Goal: Information Seeking & Learning: Learn about a topic

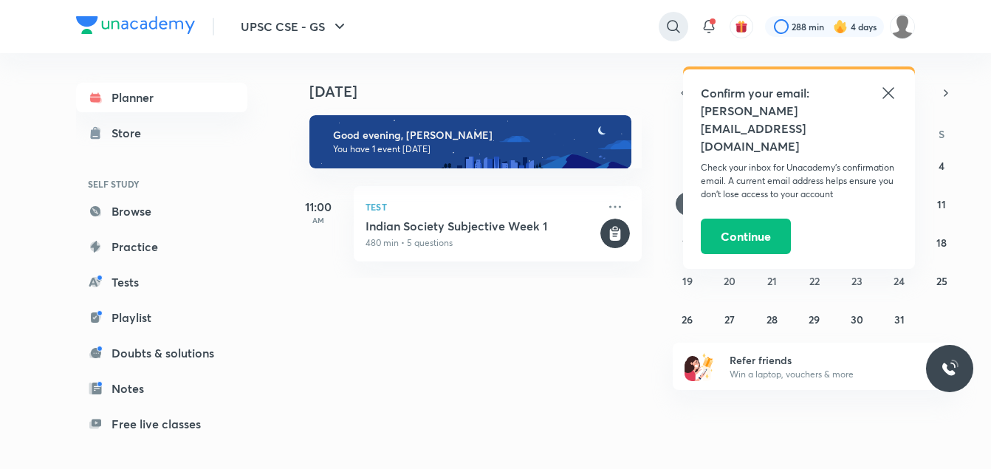
click at [665, 21] on icon at bounding box center [674, 27] width 18 height 18
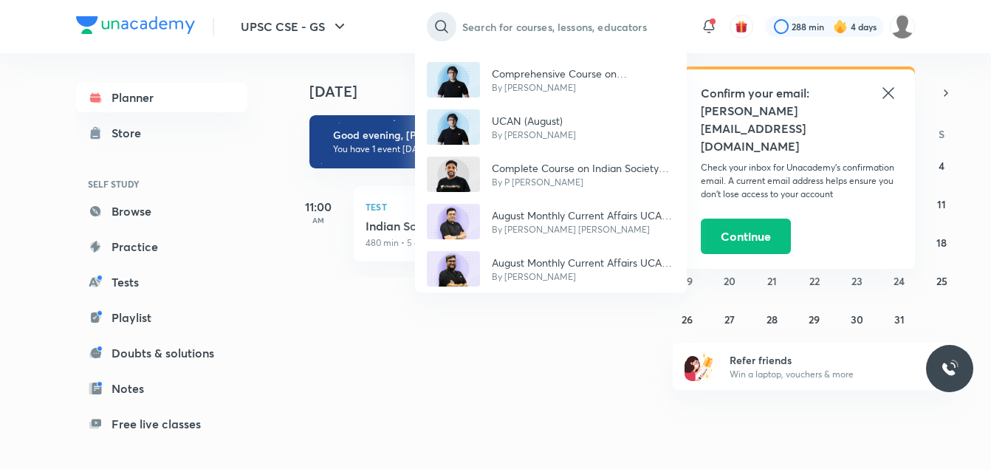
type input "s"
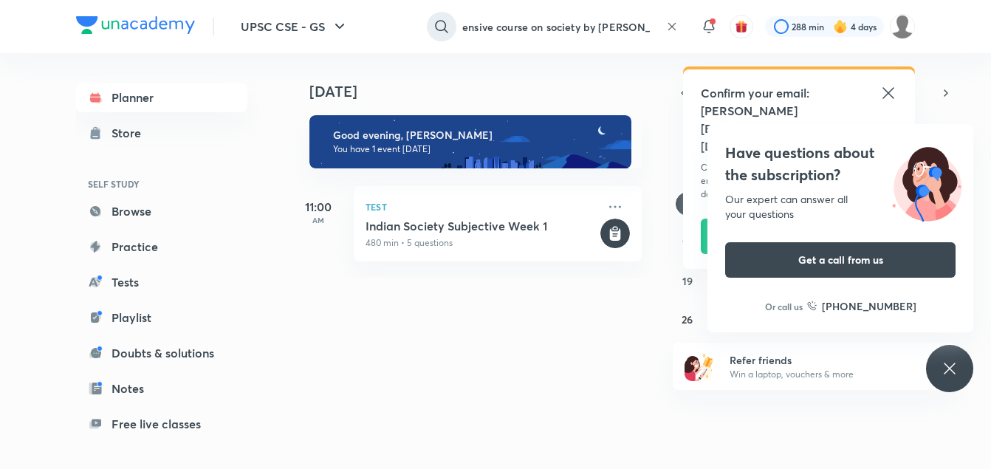
scroll to position [0, 49]
type input "comprehensive course on society by [PERSON_NAME]"
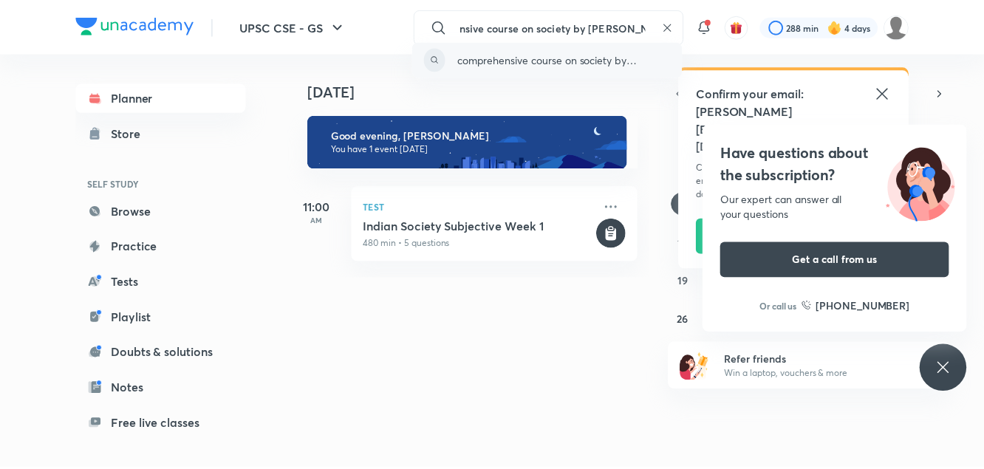
scroll to position [0, 0]
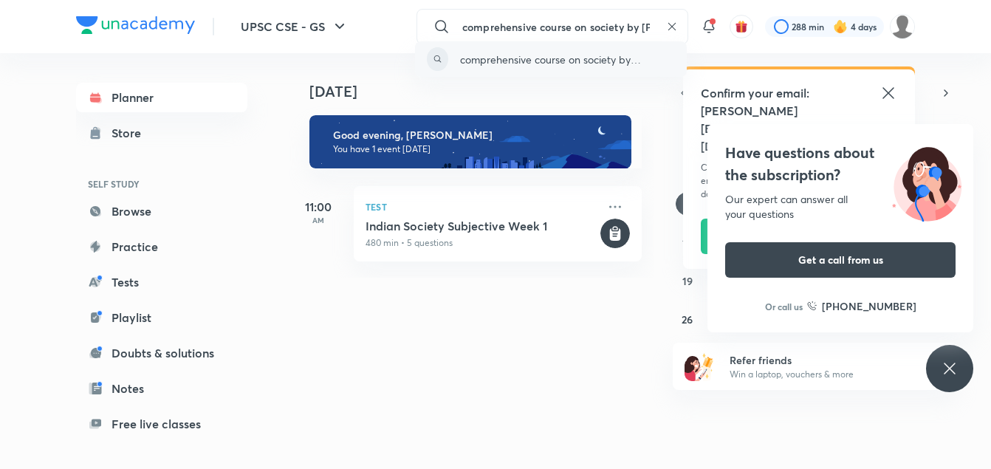
click at [534, 58] on p "comprehensive course on society by [PERSON_NAME]" at bounding box center [567, 60] width 214 height 16
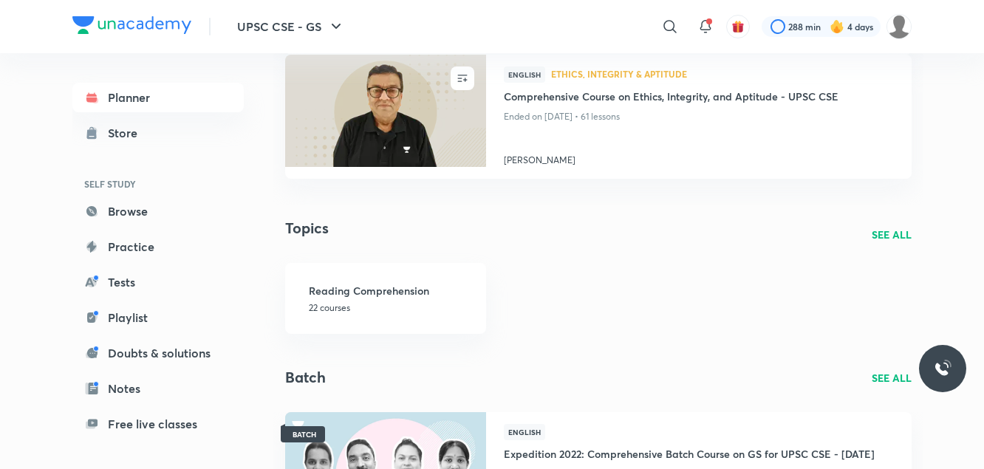
scroll to position [382, 0]
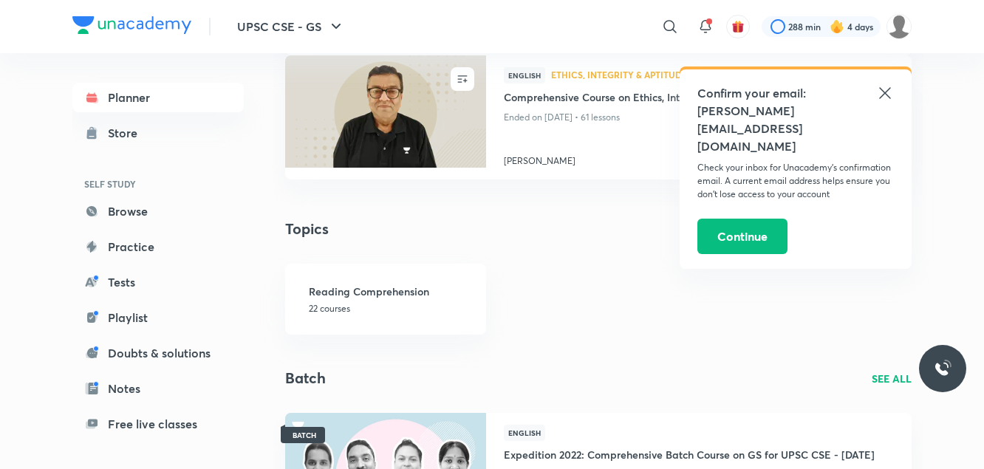
click at [887, 95] on icon at bounding box center [884, 92] width 11 height 11
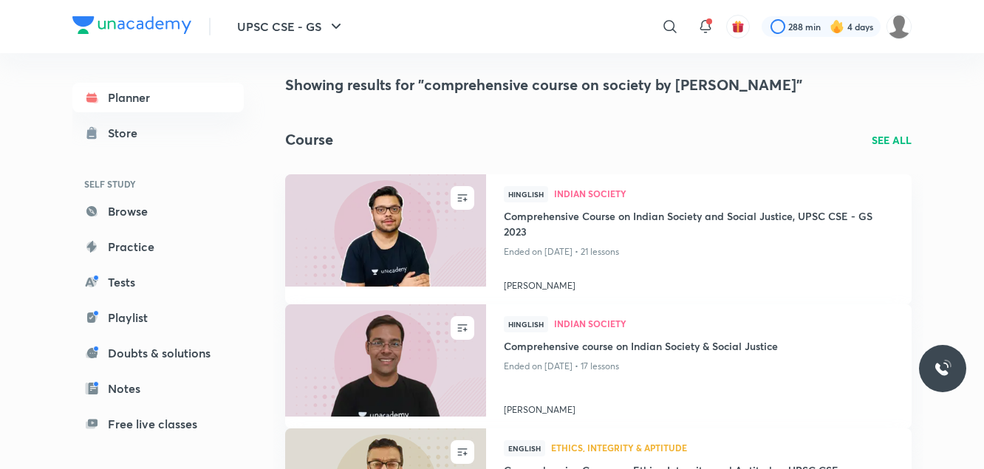
scroll to position [0, 0]
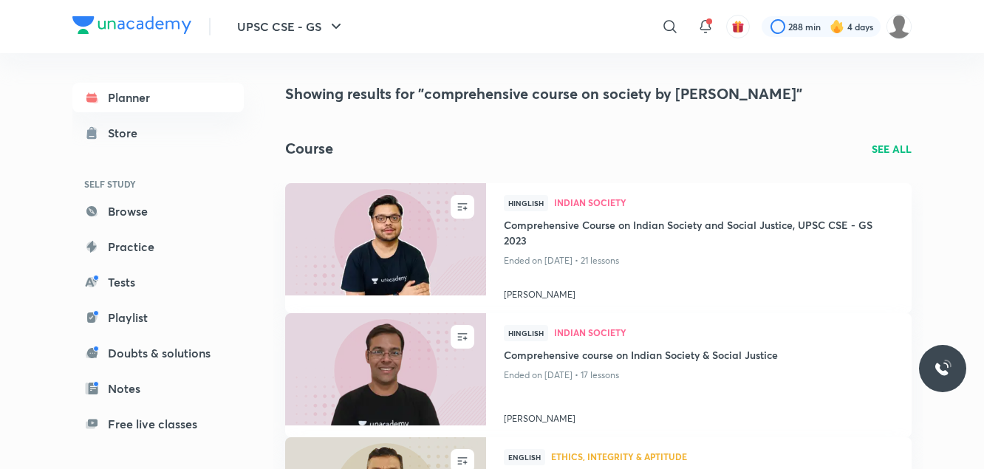
click at [889, 152] on p "SEE ALL" at bounding box center [892, 149] width 40 height 16
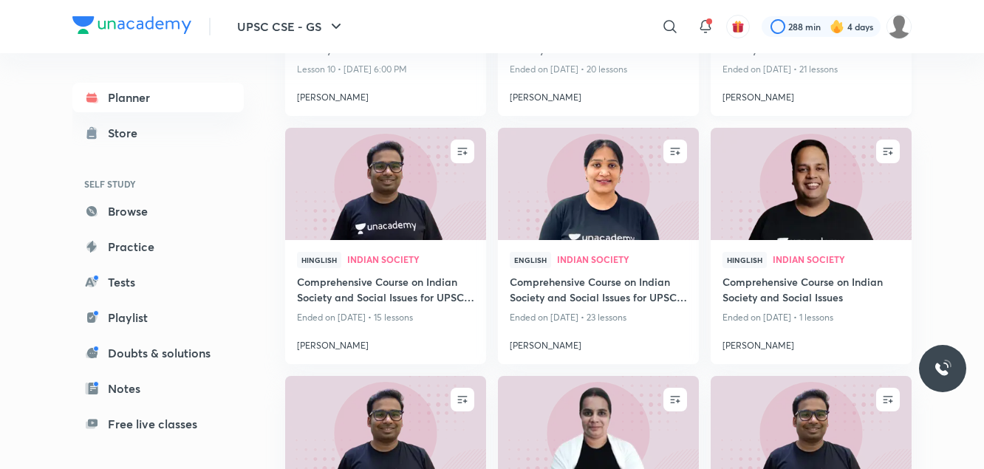
scroll to position [1480, 0]
click at [638, 231] on img at bounding box center [598, 183] width 205 height 114
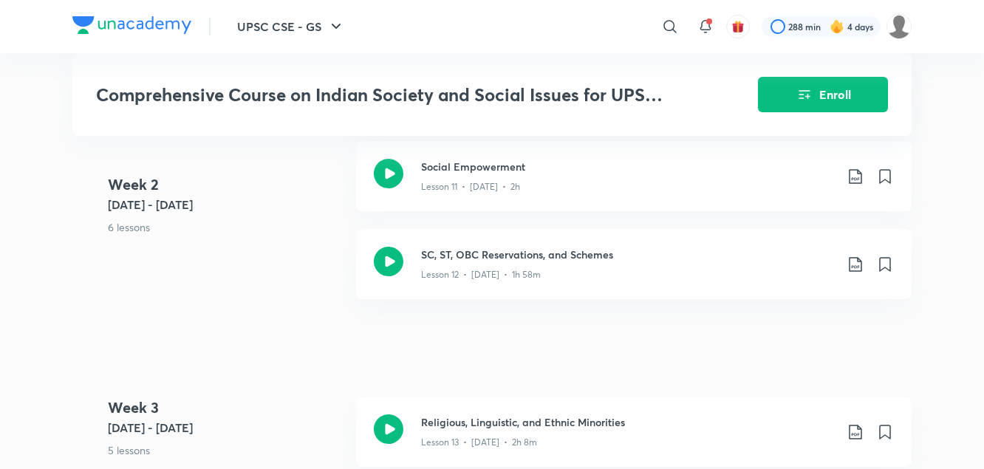
scroll to position [1586, 0]
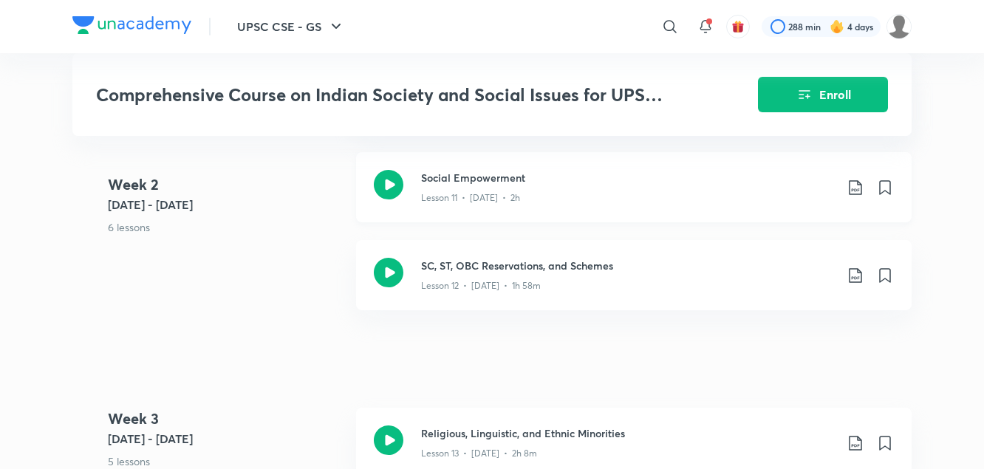
click at [856, 196] on icon at bounding box center [855, 188] width 18 height 18
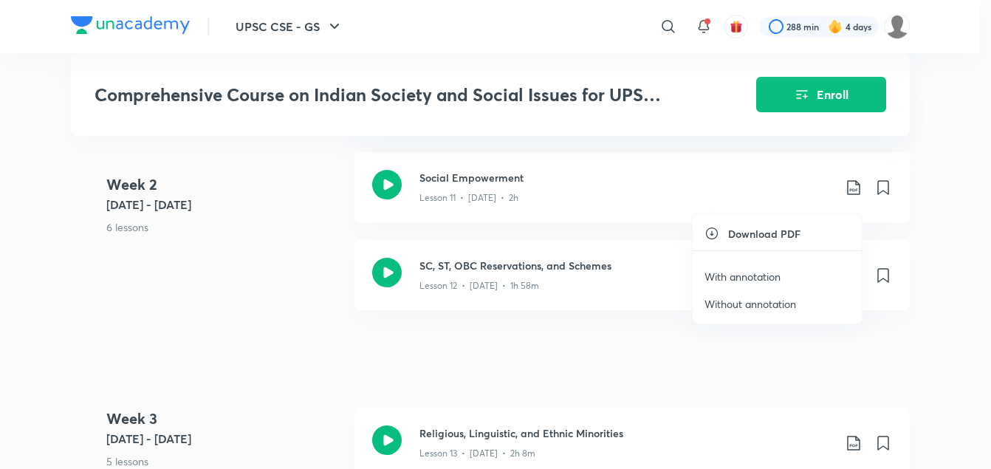
click at [750, 275] on p "With annotation" at bounding box center [743, 277] width 76 height 16
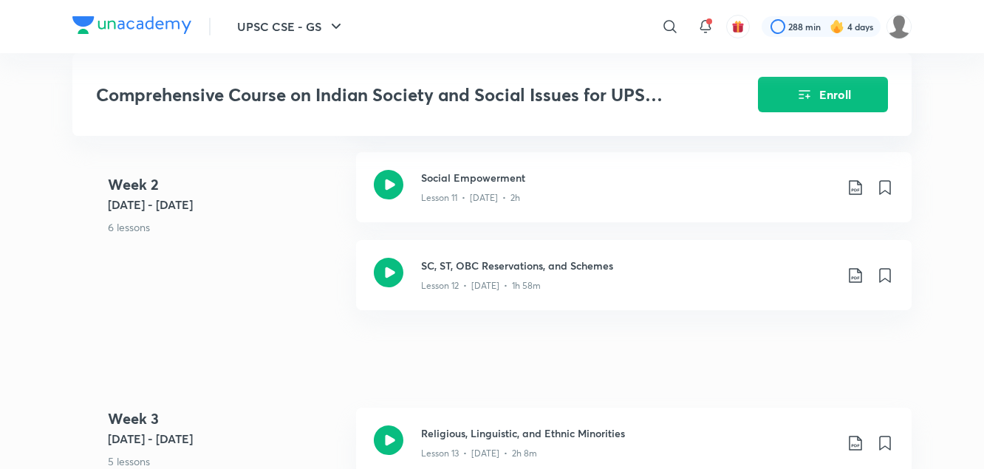
click at [218, 328] on div "Week [DATE] 6 - [DATE] 6 lessons Regionalism Lesson 7 • [DATE] • 1h 57m Indian …" at bounding box center [491, 64] width 839 height 528
click at [856, 284] on icon at bounding box center [855, 276] width 18 height 18
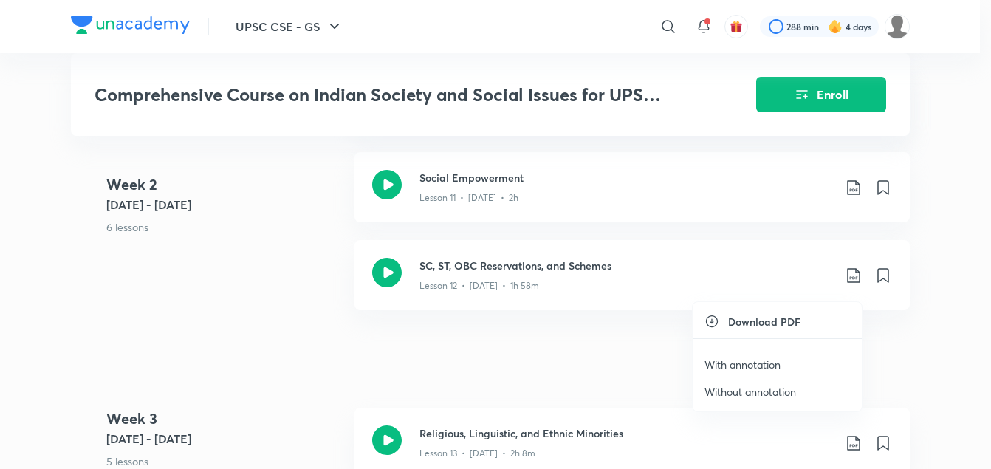
click at [748, 366] on p "With annotation" at bounding box center [743, 365] width 76 height 16
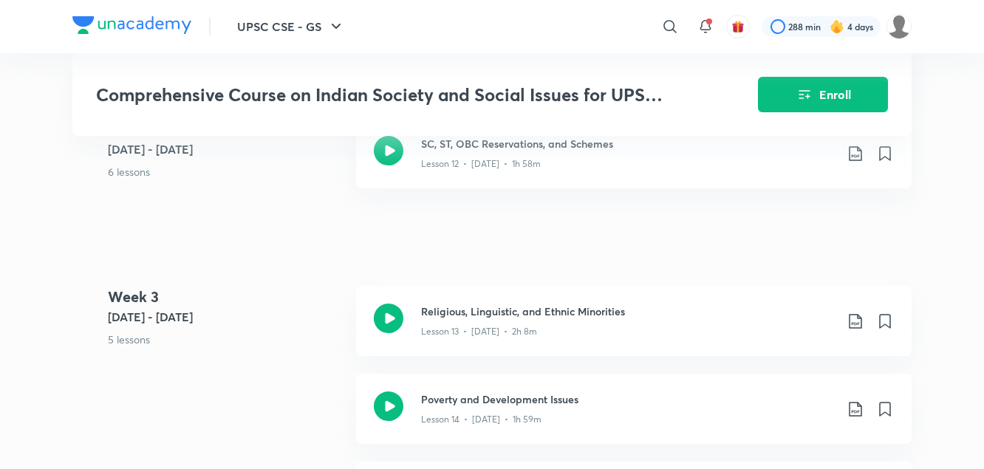
scroll to position [1710, 0]
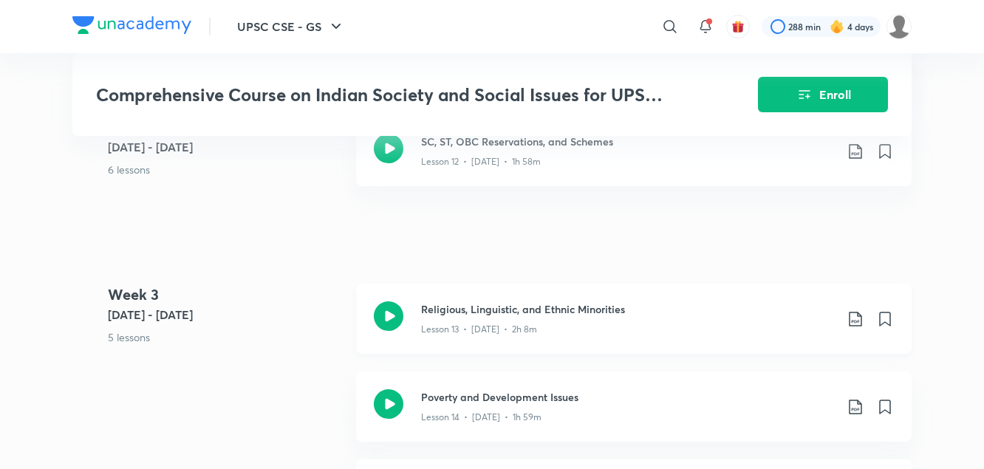
click at [856, 328] on icon at bounding box center [855, 319] width 18 height 18
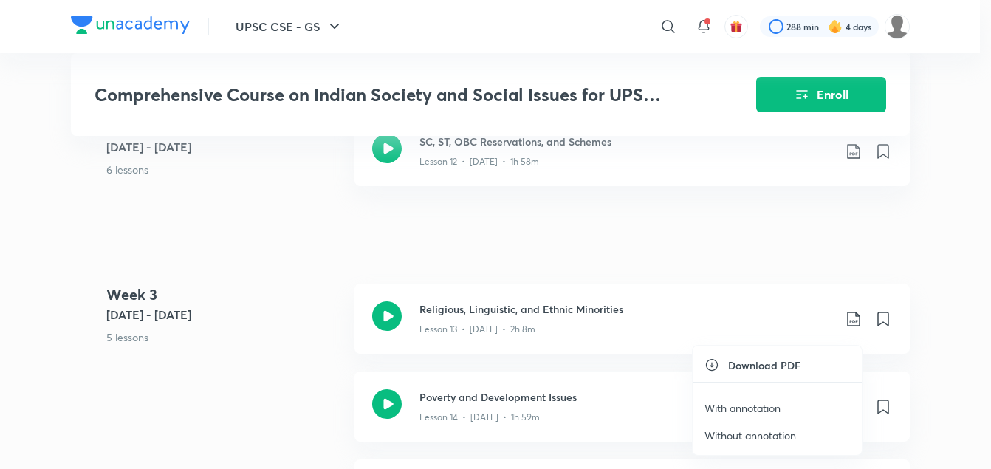
click at [742, 402] on p "With annotation" at bounding box center [743, 408] width 76 height 16
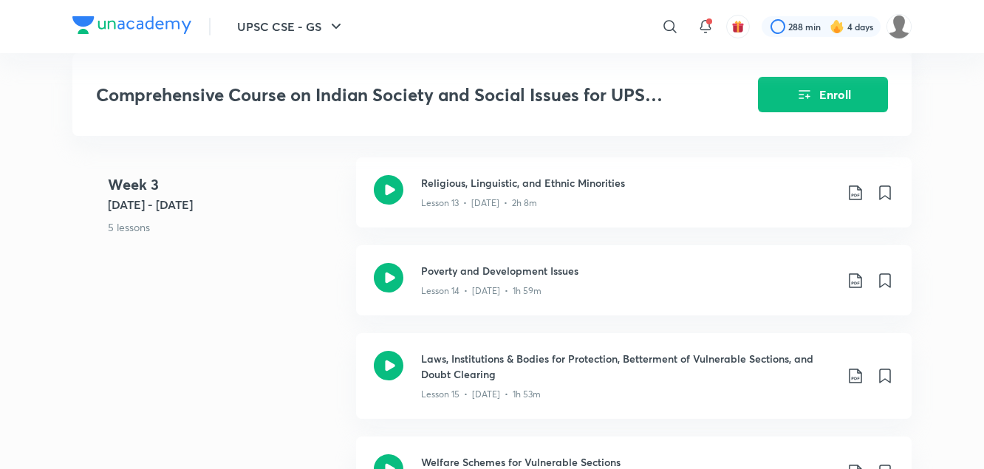
scroll to position [1838, 0]
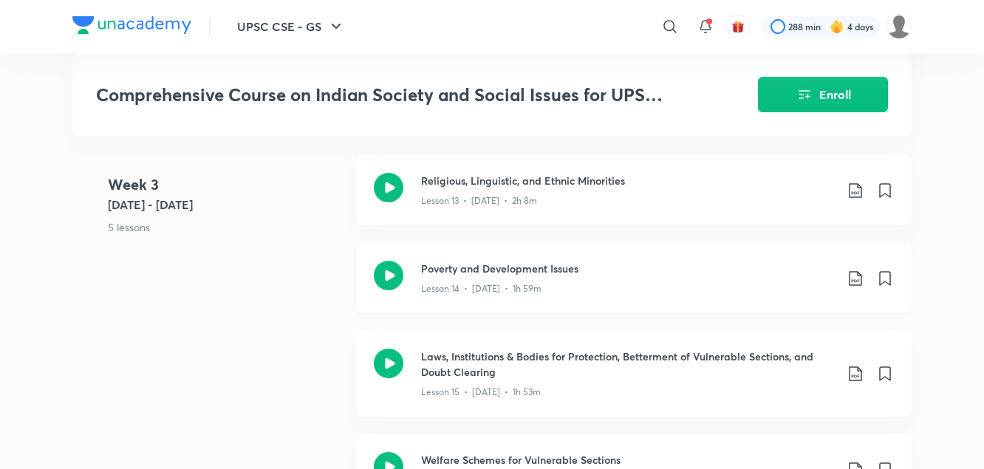
click at [852, 287] on icon at bounding box center [855, 279] width 18 height 18
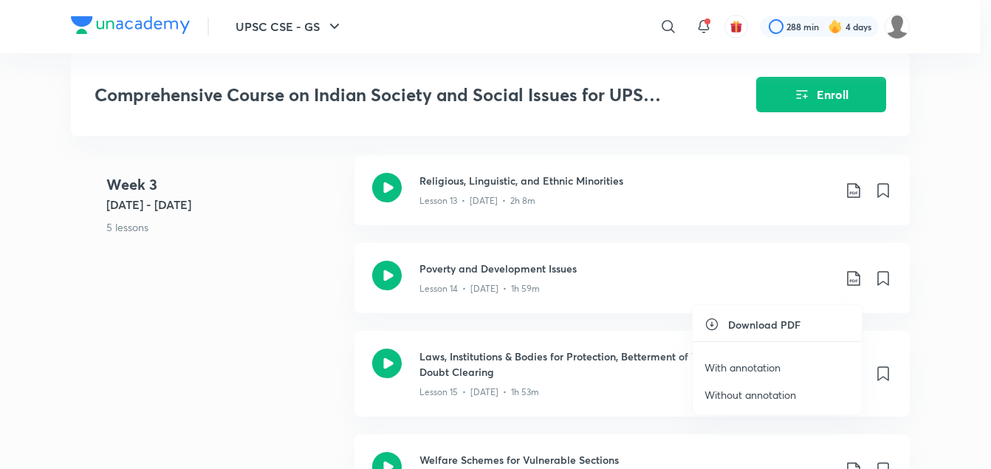
click at [753, 367] on p "With annotation" at bounding box center [743, 368] width 76 height 16
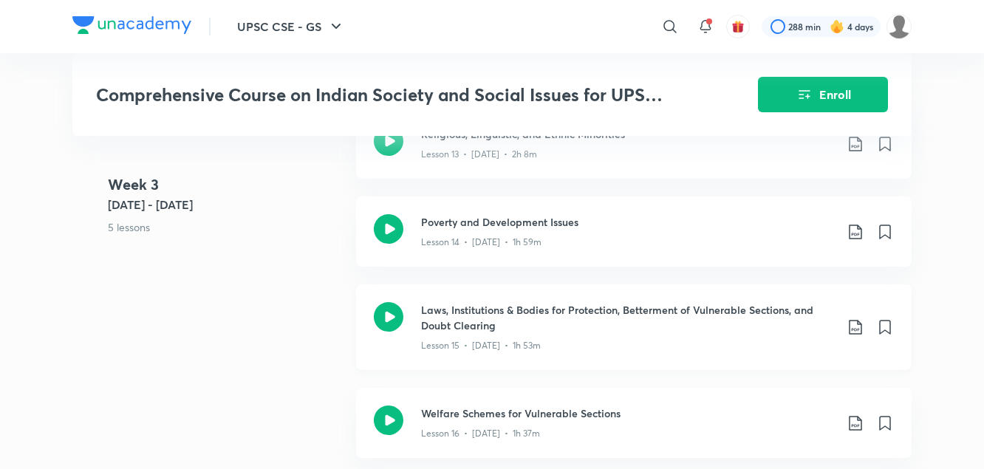
scroll to position [1905, 0]
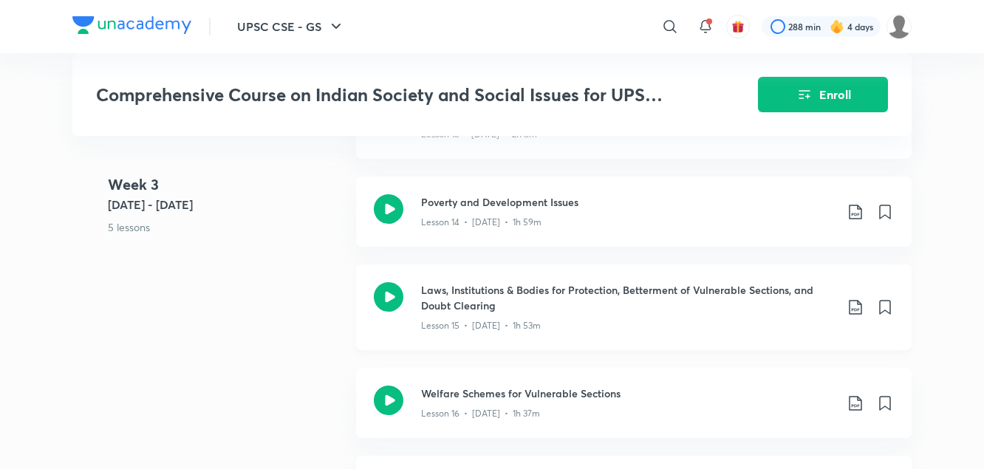
click at [855, 316] on icon at bounding box center [855, 307] width 18 height 18
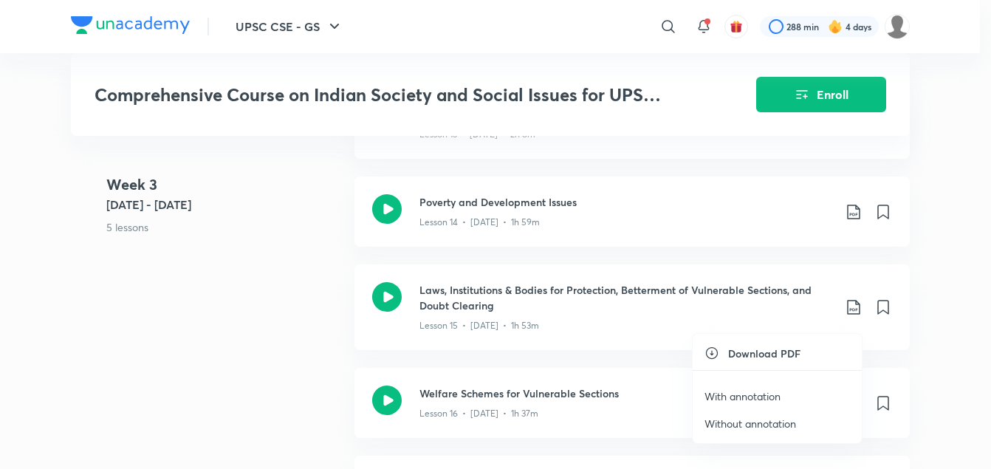
click at [742, 396] on p "With annotation" at bounding box center [743, 397] width 76 height 16
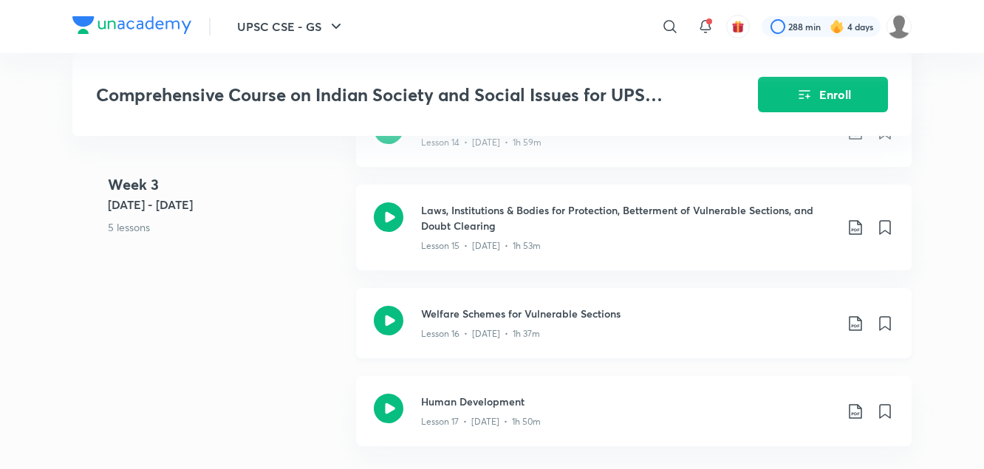
scroll to position [1988, 0]
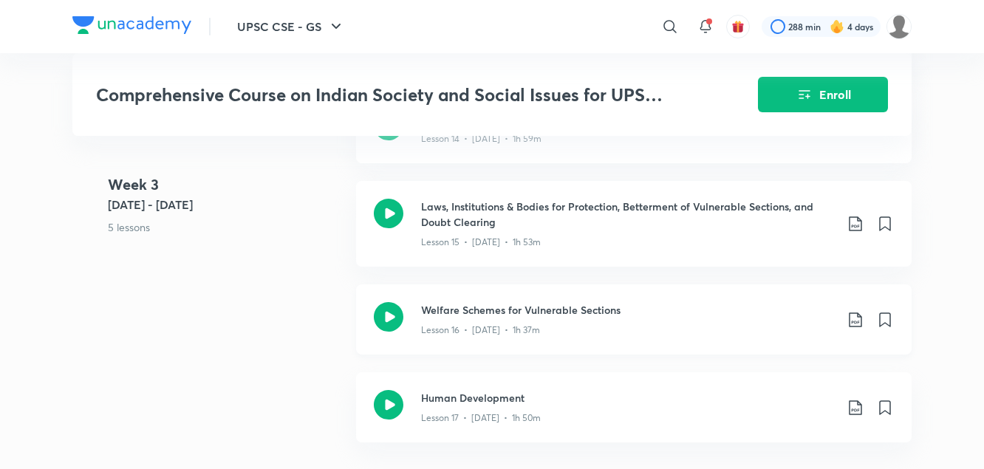
click at [852, 329] on icon at bounding box center [855, 320] width 18 height 18
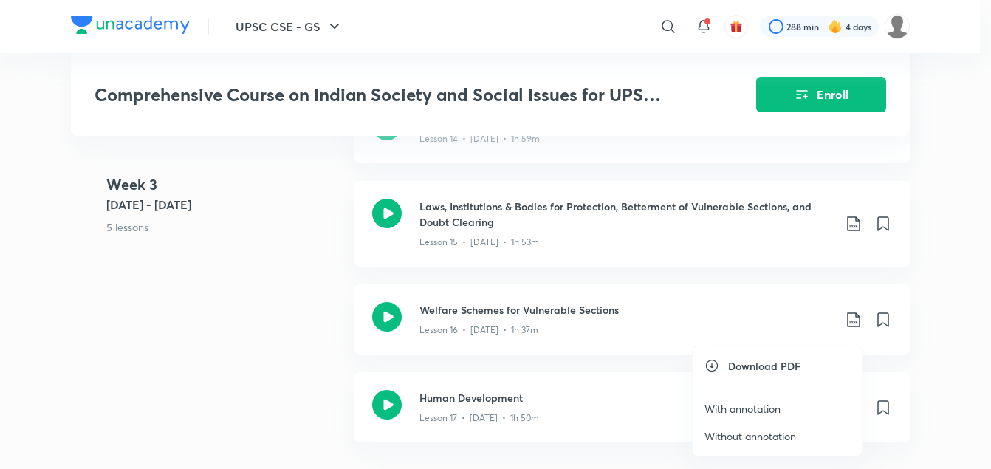
click at [736, 411] on p "With annotation" at bounding box center [743, 409] width 76 height 16
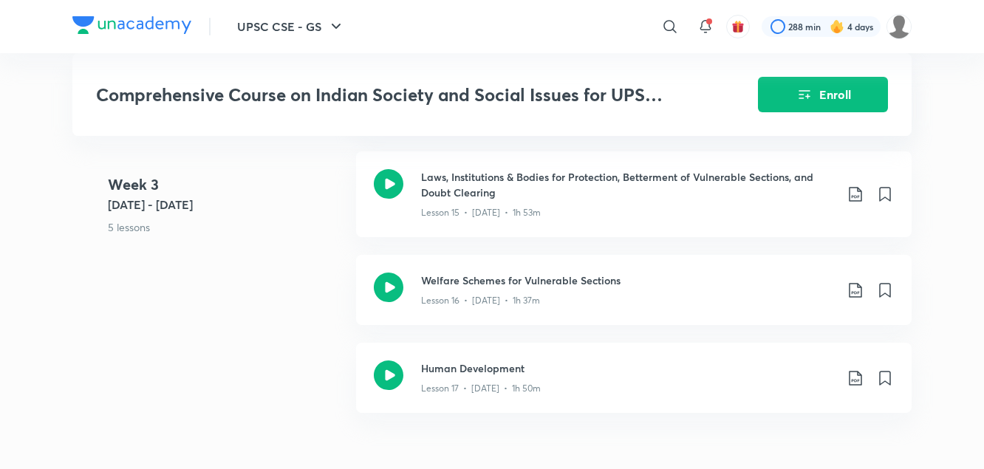
scroll to position [2009, 0]
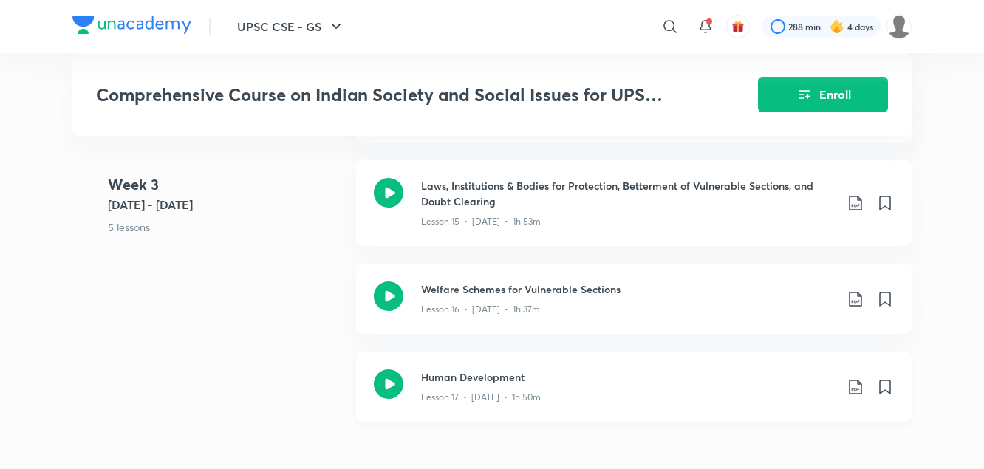
click at [854, 395] on icon at bounding box center [855, 387] width 18 height 18
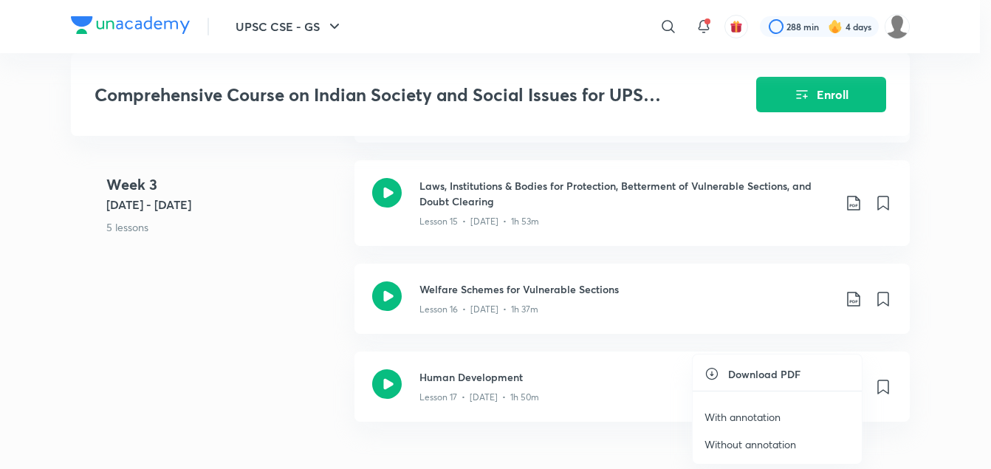
click at [764, 416] on p "With annotation" at bounding box center [743, 417] width 76 height 16
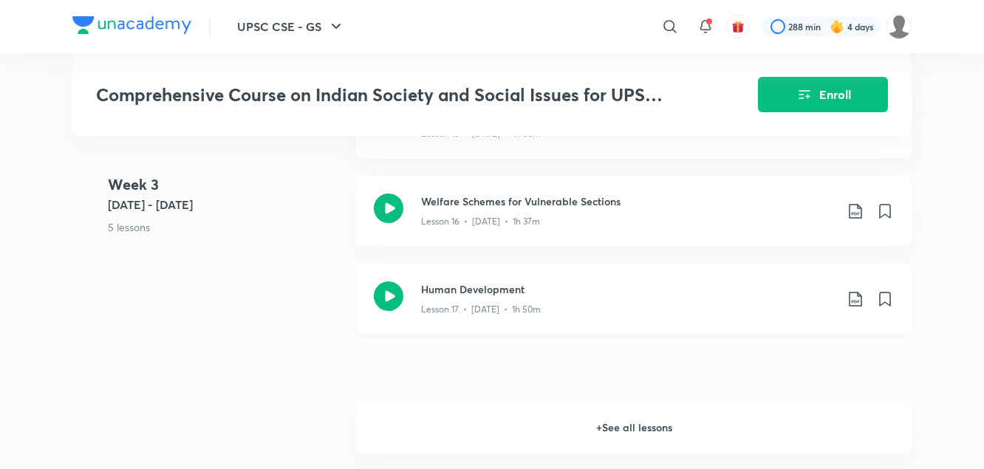
scroll to position [2152, 0]
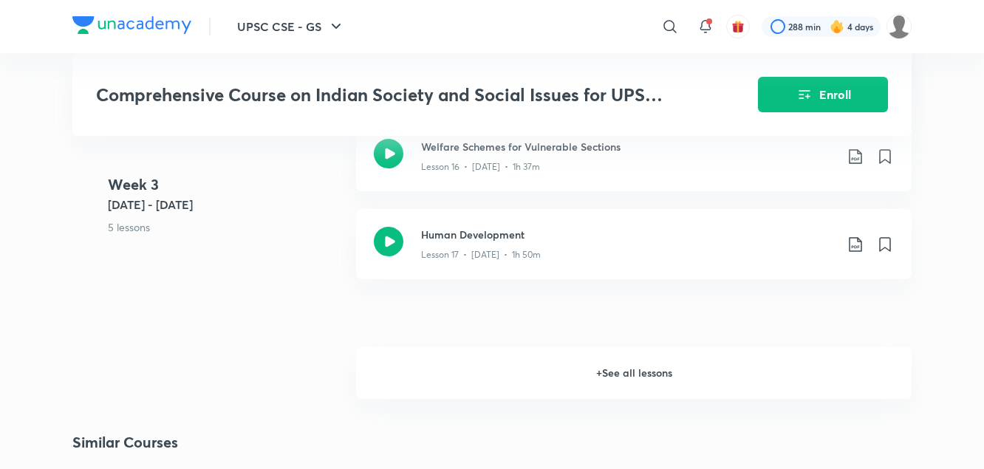
click at [623, 383] on h6 "+ See all lessons" at bounding box center [633, 373] width 555 height 52
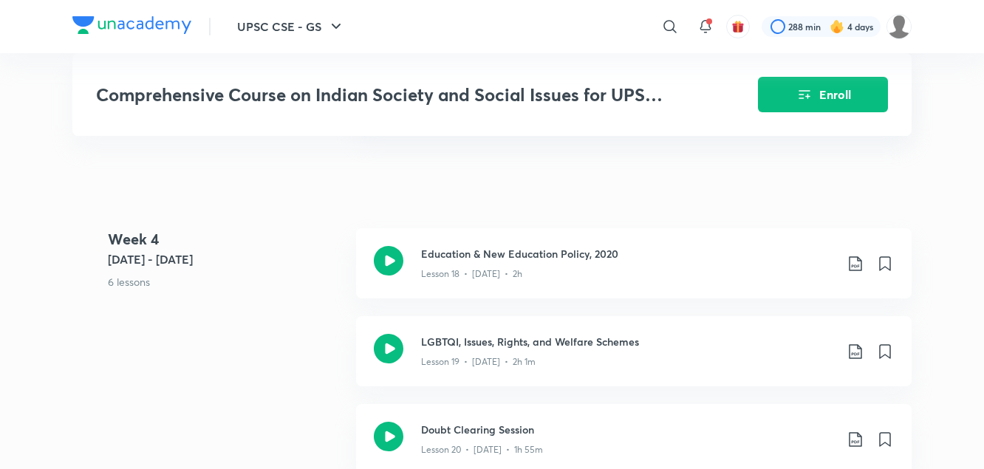
scroll to position [2305, 0]
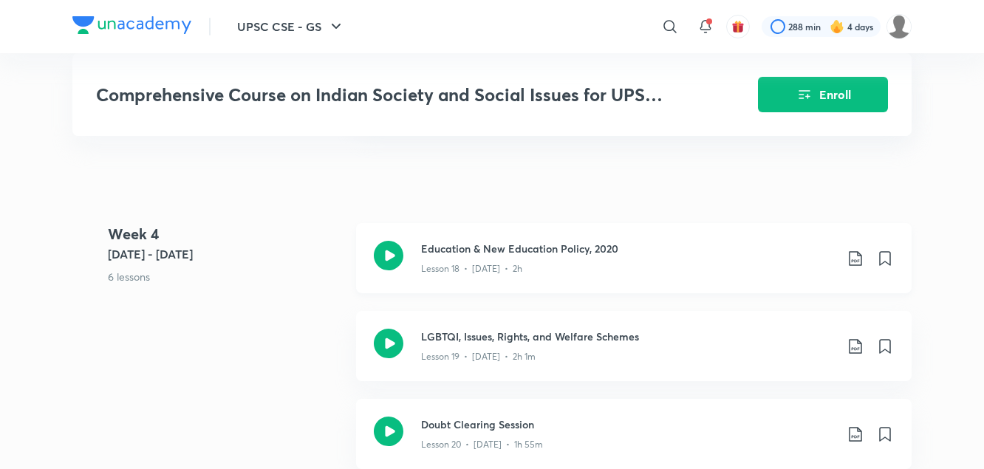
click at [857, 267] on icon at bounding box center [855, 259] width 18 height 18
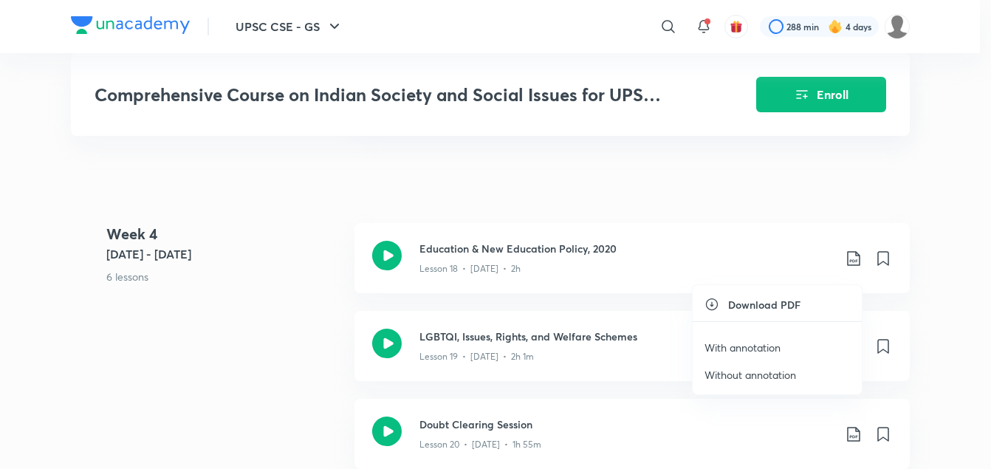
click at [743, 352] on p "With annotation" at bounding box center [743, 348] width 76 height 16
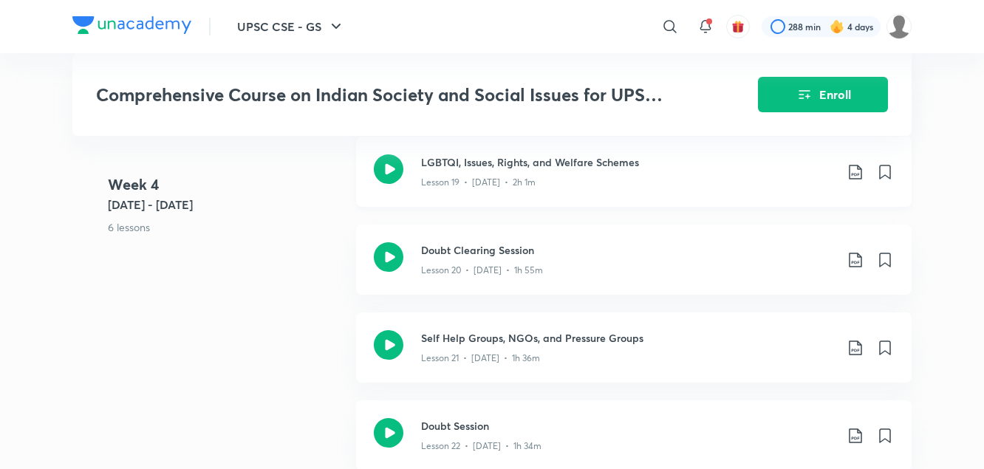
scroll to position [2509, 0]
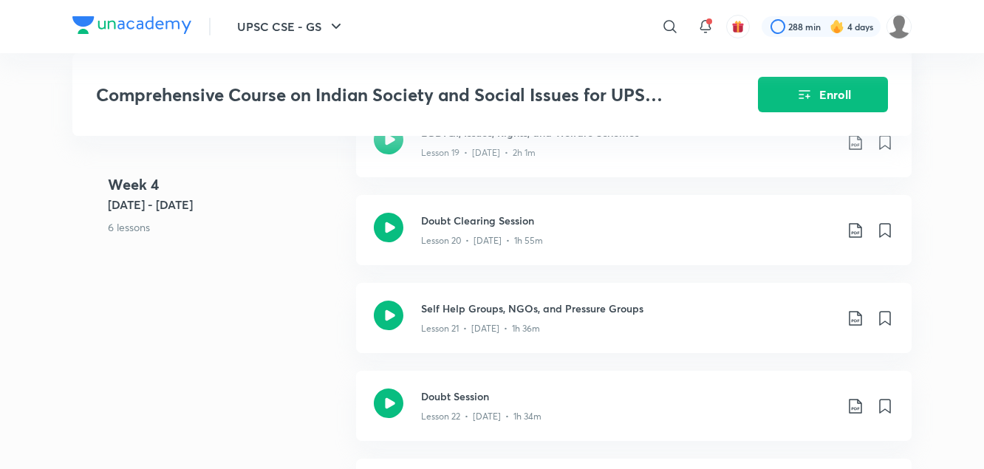
click at [262, 304] on div "Week [DATE] - [DATE] 6 lessons Education & New Education Policy, 2020 Lesson 18…" at bounding box center [491, 282] width 839 height 527
click at [850, 151] on icon at bounding box center [855, 143] width 18 height 18
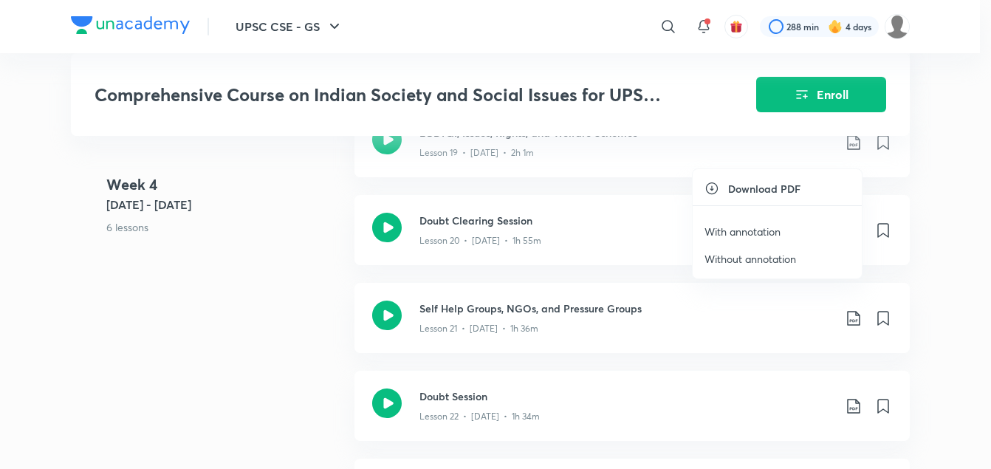
click at [751, 230] on p "With annotation" at bounding box center [743, 232] width 76 height 16
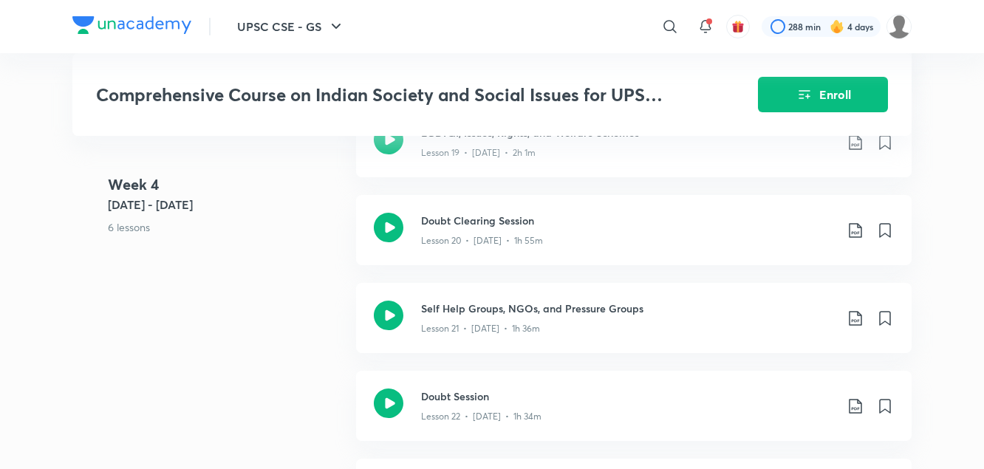
click at [337, 234] on p "6 lessons" at bounding box center [226, 227] width 236 height 16
click at [858, 239] on icon at bounding box center [855, 231] width 18 height 18
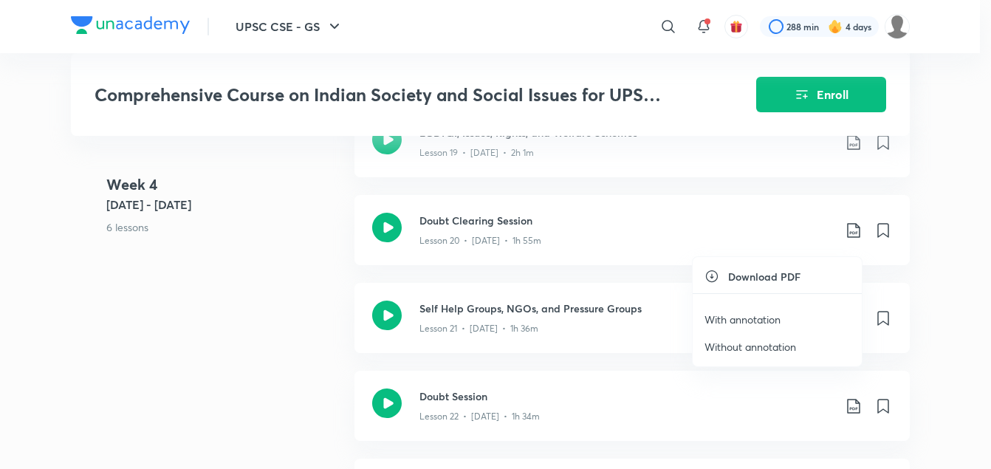
click at [746, 321] on p "With annotation" at bounding box center [743, 320] width 76 height 16
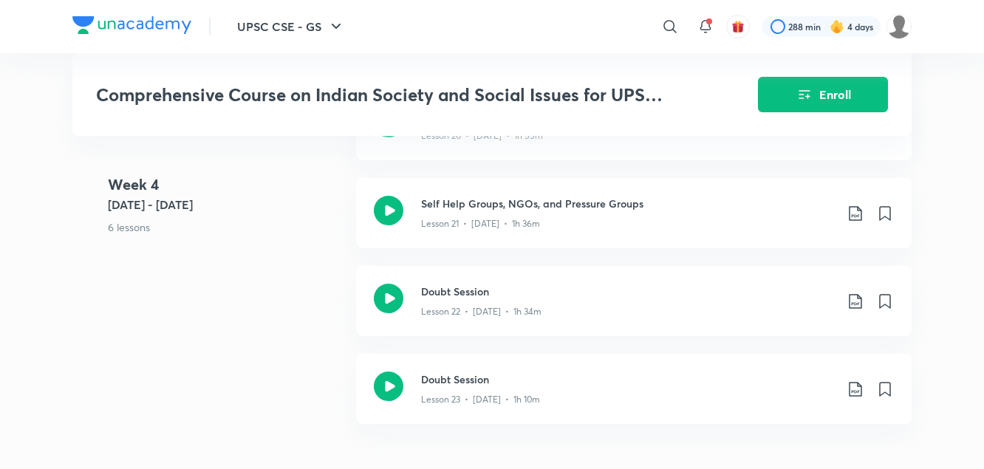
scroll to position [2616, 0]
click at [329, 349] on div "Week [DATE] - [DATE] 6 lessons Education & New Education Policy, 2020 Lesson 18…" at bounding box center [491, 176] width 839 height 527
click at [858, 221] on icon at bounding box center [855, 212] width 18 height 18
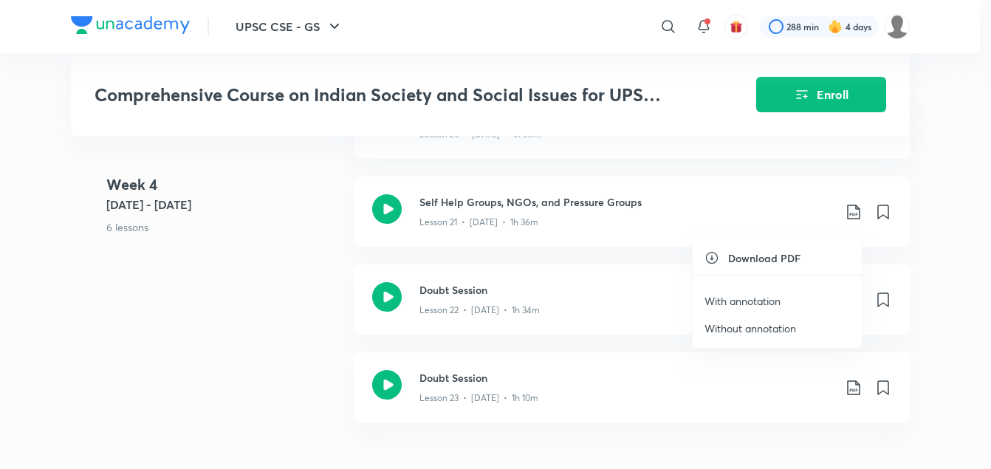
click at [761, 304] on p "With annotation" at bounding box center [743, 301] width 76 height 16
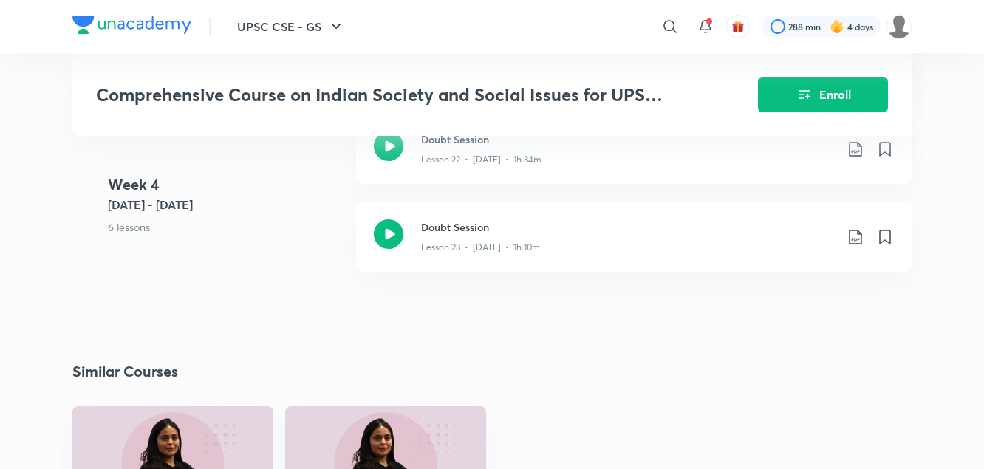
scroll to position [2761, 0]
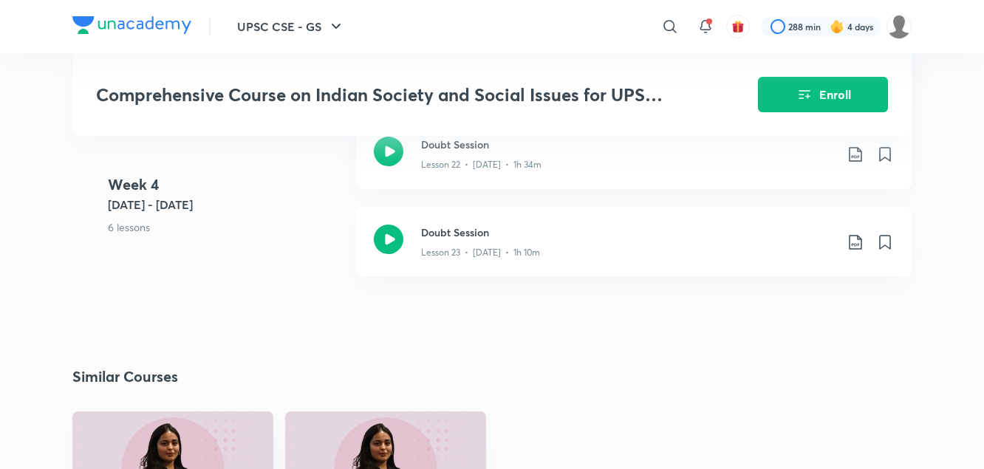
click at [852, 161] on icon at bounding box center [855, 155] width 18 height 18
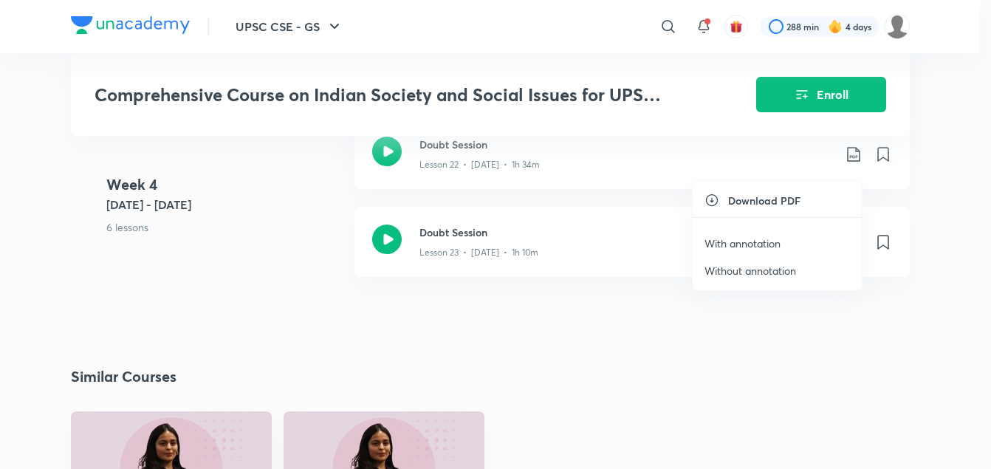
click at [762, 240] on p "With annotation" at bounding box center [743, 244] width 76 height 16
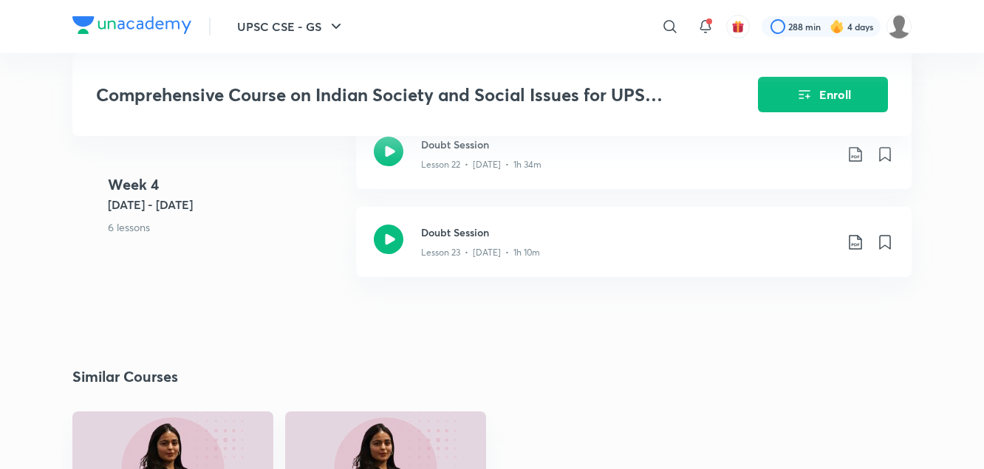
click at [850, 251] on icon at bounding box center [855, 242] width 18 height 18
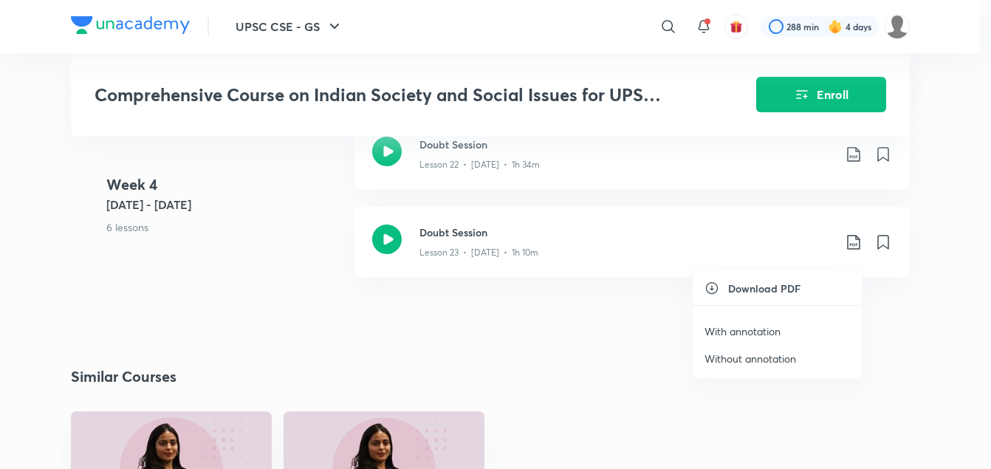
click at [736, 332] on p "With annotation" at bounding box center [743, 332] width 76 height 16
